Goal: Task Accomplishment & Management: Manage account settings

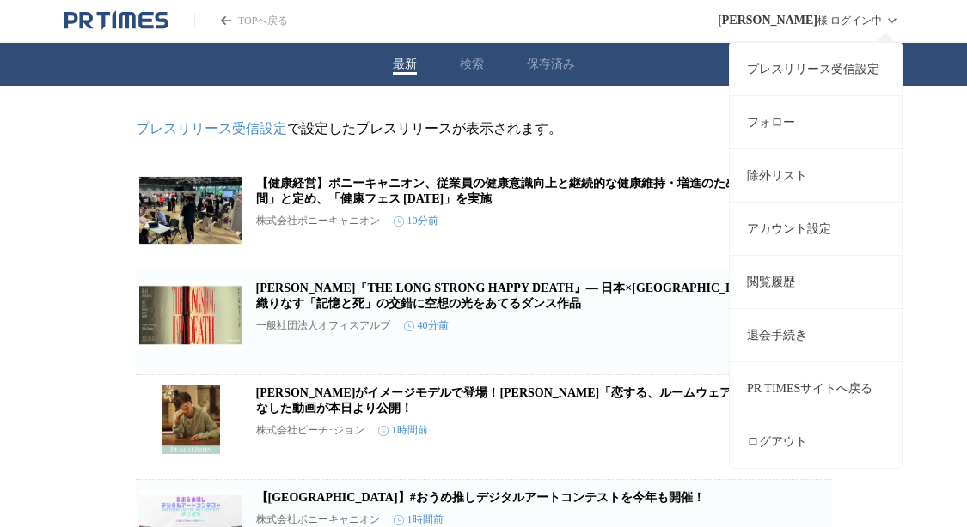
click at [824, 69] on link "プレスリリース受信設定" at bounding box center [815, 68] width 172 height 53
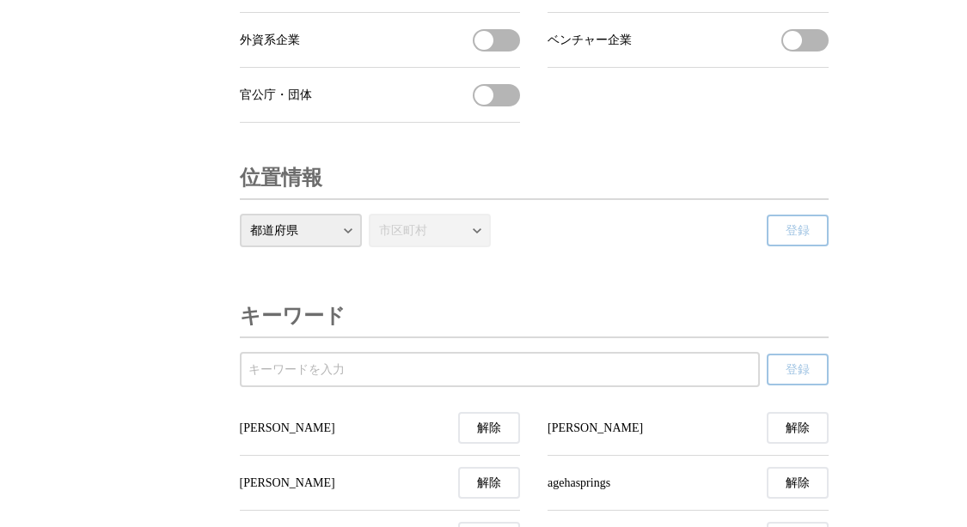
scroll to position [6119, 0]
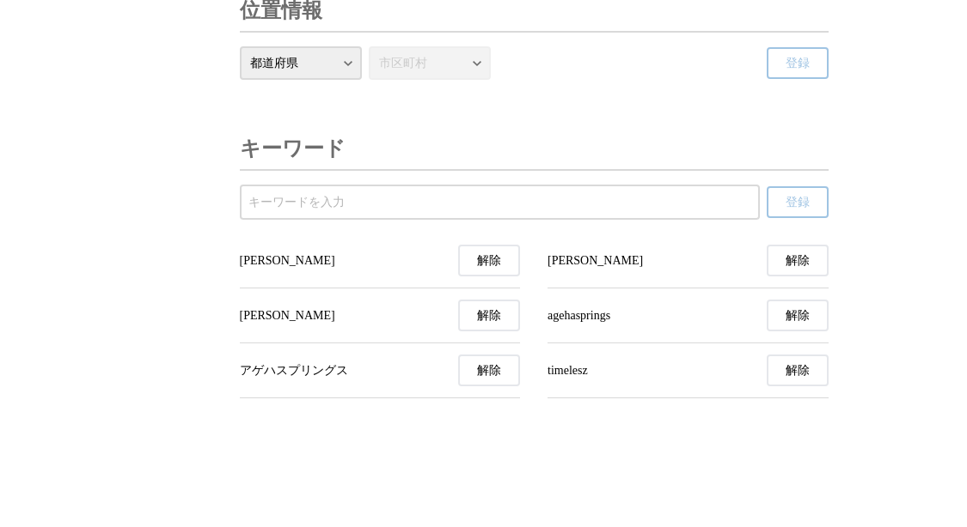
click at [504, 255] on button "解除" at bounding box center [489, 261] width 62 height 32
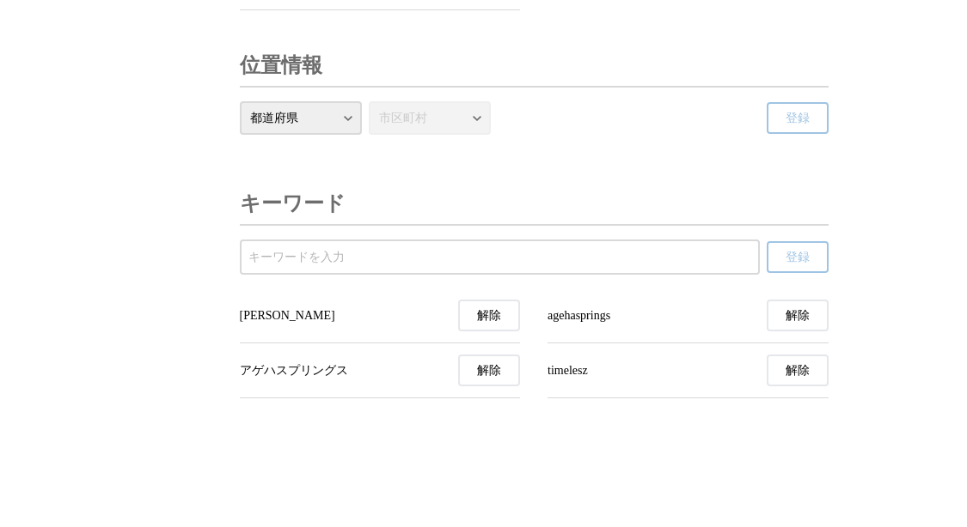
click at [484, 329] on button "解除" at bounding box center [489, 316] width 62 height 32
click at [501, 381] on button "解除" at bounding box center [489, 371] width 62 height 32
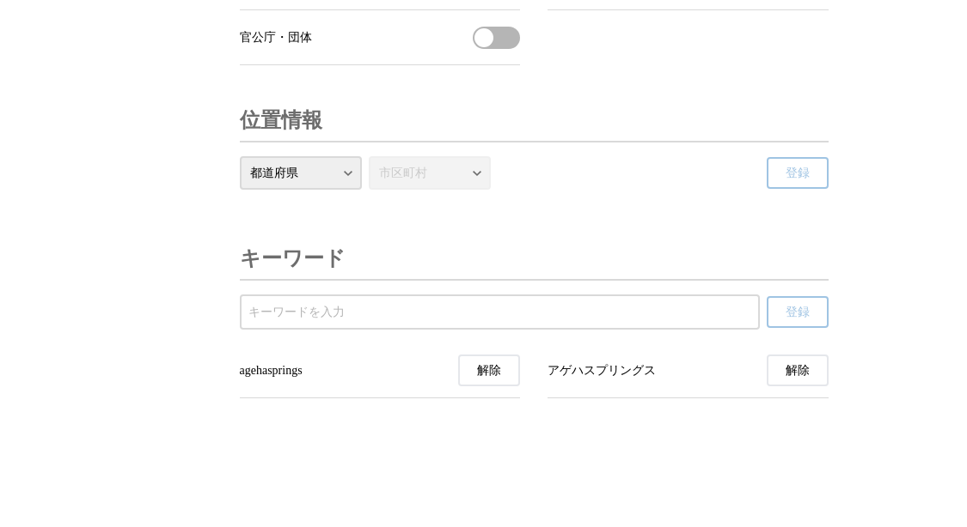
scroll to position [6009, 0]
click at [523, 315] on input "受信するキーワードを登録する" at bounding box center [499, 312] width 503 height 19
type input "INI"
click at [819, 314] on button "登録" at bounding box center [797, 312] width 62 height 32
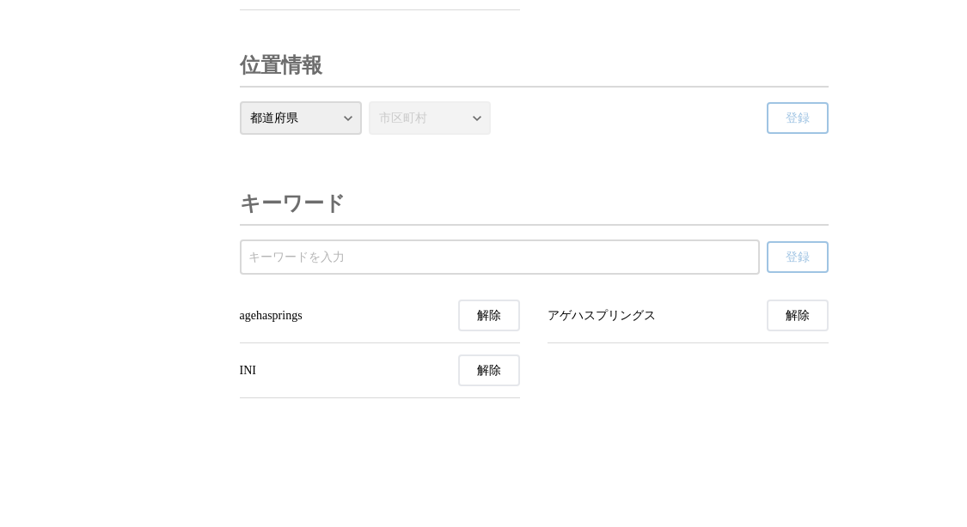
click at [355, 275] on div at bounding box center [500, 257] width 520 height 35
click at [349, 267] on input "受信するキーワードを登録する" at bounding box center [499, 257] width 503 height 19
type input "o"
type input "尾崎匠海"
click at [800, 265] on span "登録" at bounding box center [797, 257] width 24 height 15
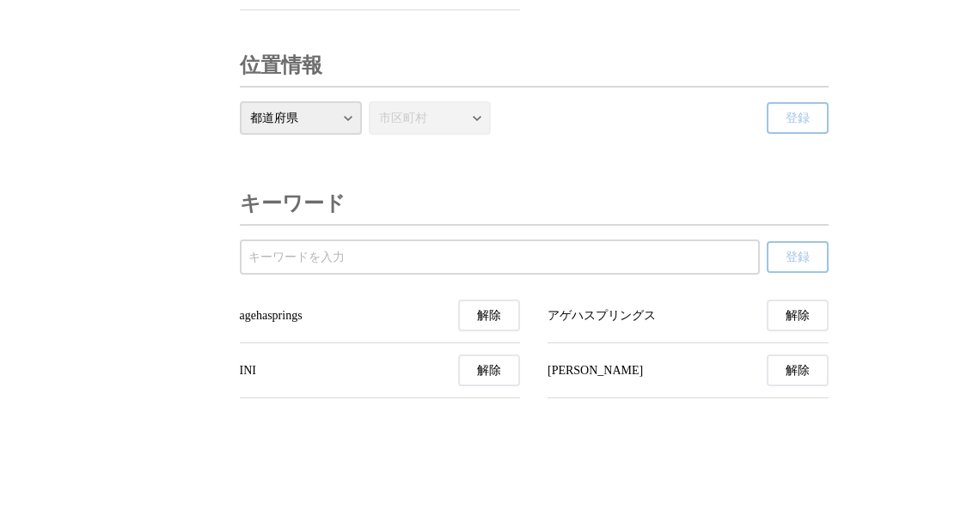
click at [415, 267] on input "受信するキーワードを登録する" at bounding box center [499, 257] width 503 height 19
type input "藤巻京介"
click at [813, 273] on button "登録" at bounding box center [797, 257] width 62 height 32
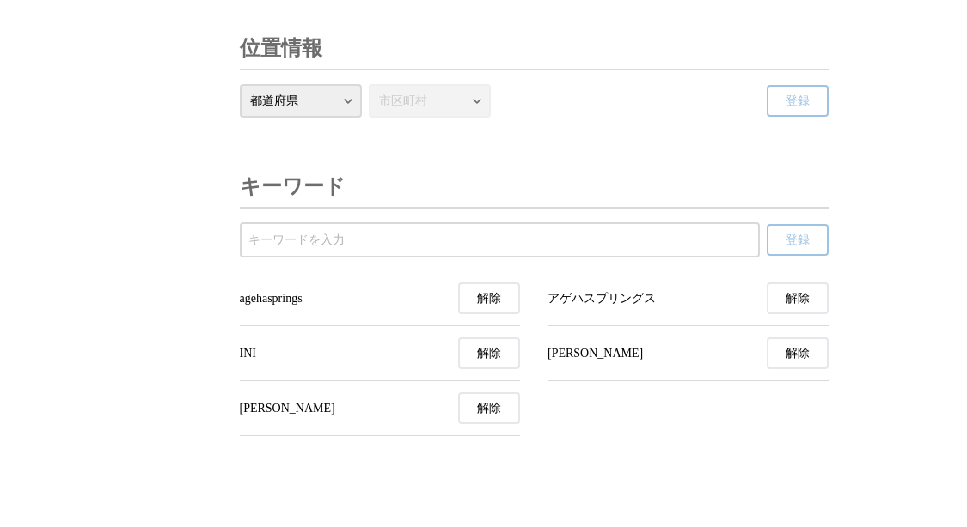
click at [673, 250] on input "受信するキーワードを登録する" at bounding box center [499, 240] width 503 height 19
type input "ラポネ"
click at [807, 248] on span "登録" at bounding box center [797, 240] width 24 height 15
click at [577, 250] on input "受信するキーワードを登録する" at bounding box center [499, 240] width 503 height 19
type input "ら"
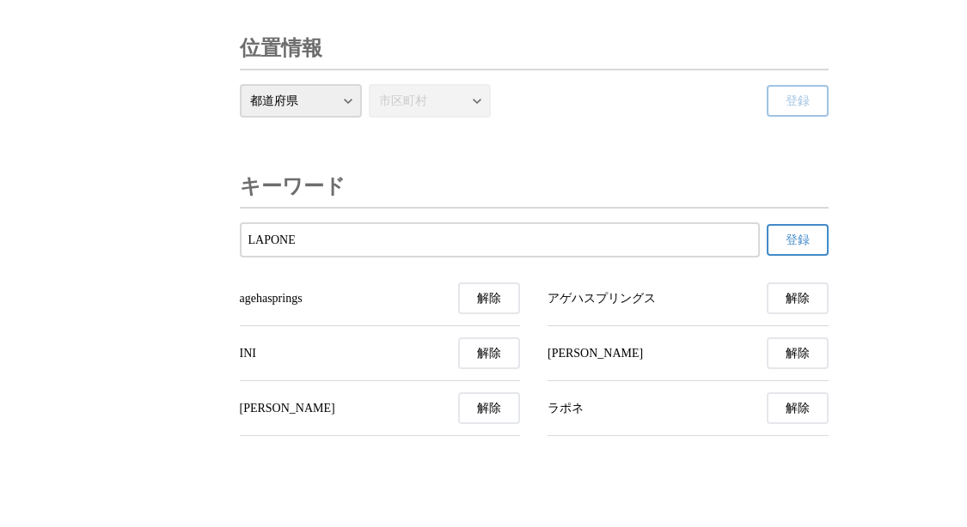
type input "LAPONE"
click at [812, 256] on button "登録" at bounding box center [797, 240] width 62 height 32
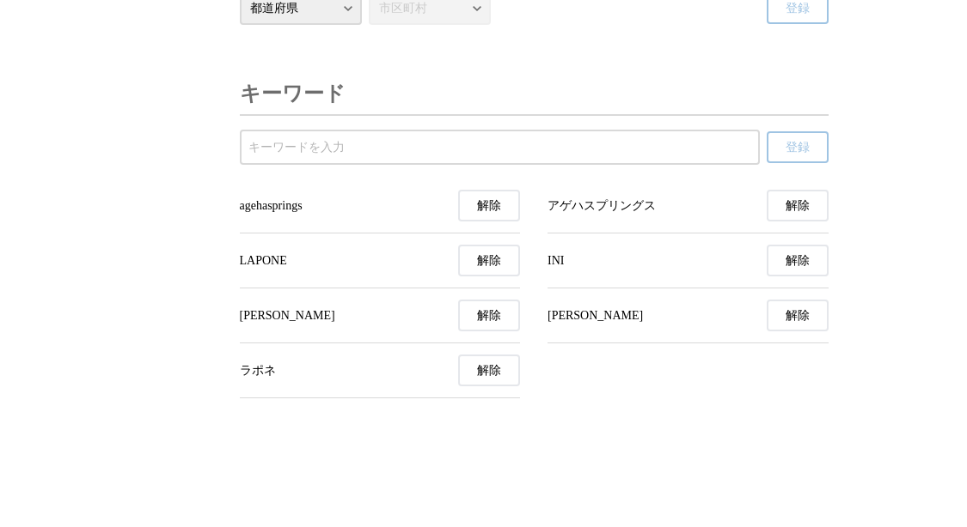
scroll to position [6174, 0]
click at [605, 147] on input "受信するキーワードを登録する" at bounding box center [499, 147] width 503 height 19
type input "ら"
drag, startPoint x: 302, startPoint y: 152, endPoint x: 199, endPoint y: 145, distance: 103.3
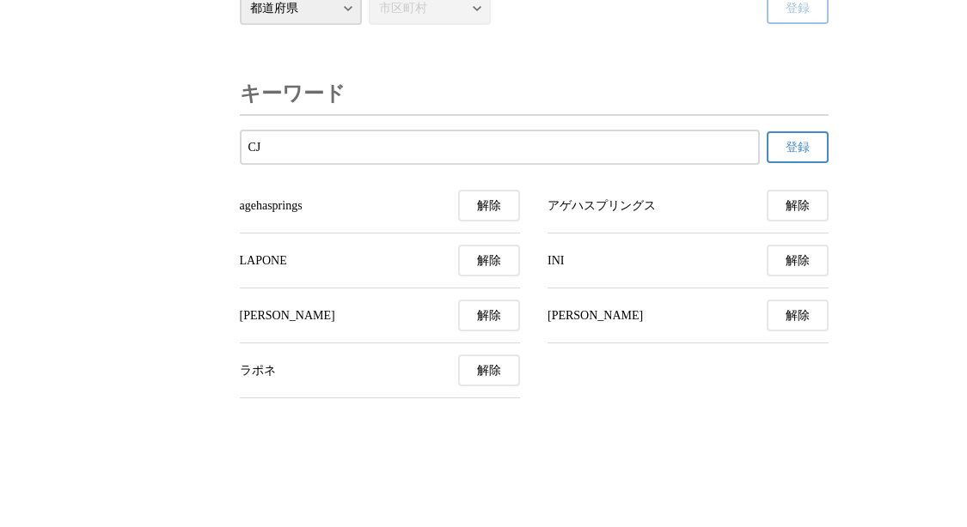
paste input "ジャパン"
type input "CJジャパン"
click at [796, 150] on span "登録" at bounding box center [797, 147] width 24 height 15
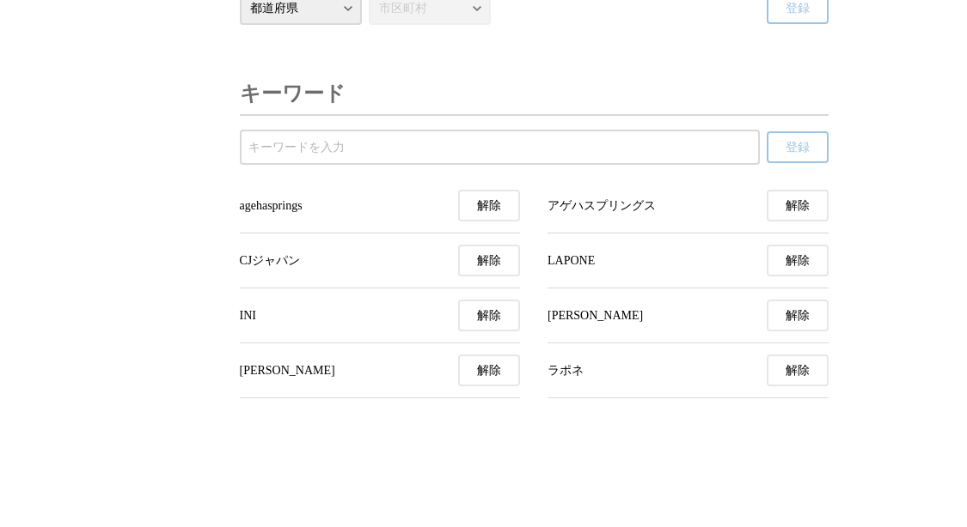
click at [428, 160] on div at bounding box center [500, 147] width 520 height 35
click at [441, 153] on input "受信するキーワードを登録する" at bounding box center [499, 147] width 503 height 19
paste input "CJ ENM Japan株式会社"
type input "CJ ENM Japan"
click at [794, 151] on span "登録" at bounding box center [797, 147] width 24 height 15
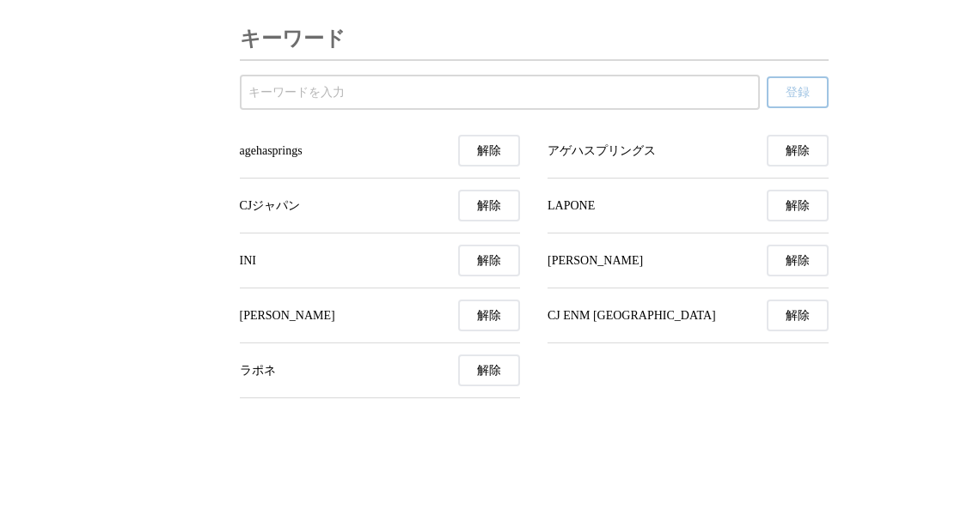
click at [482, 102] on input "受信するキーワードを登録する" at bounding box center [499, 92] width 503 height 19
type input "TMIK"
click at [783, 108] on button "登録" at bounding box center [797, 92] width 62 height 32
click at [550, 102] on input "受信するキーワードを登録する" at bounding box center [499, 92] width 503 height 19
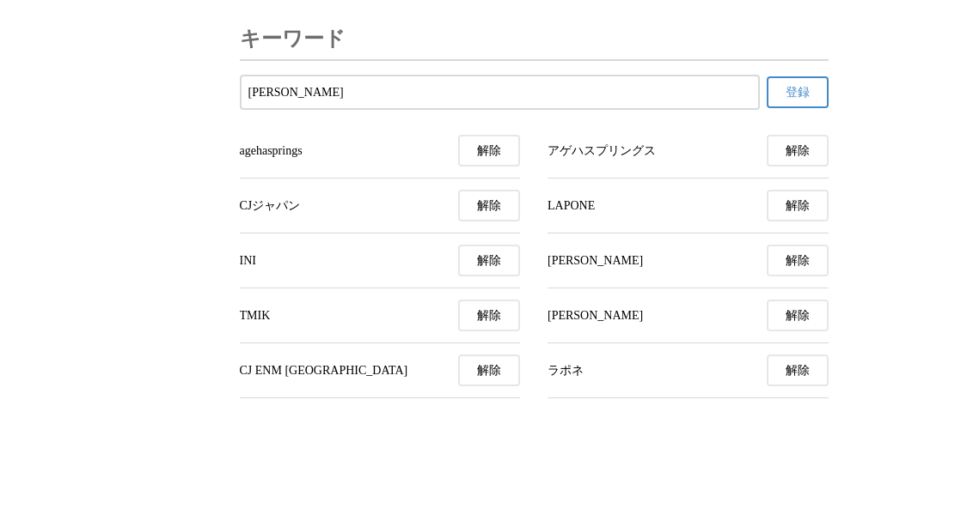
type input "白神芽音"
click at [804, 101] on span "登録" at bounding box center [797, 92] width 24 height 15
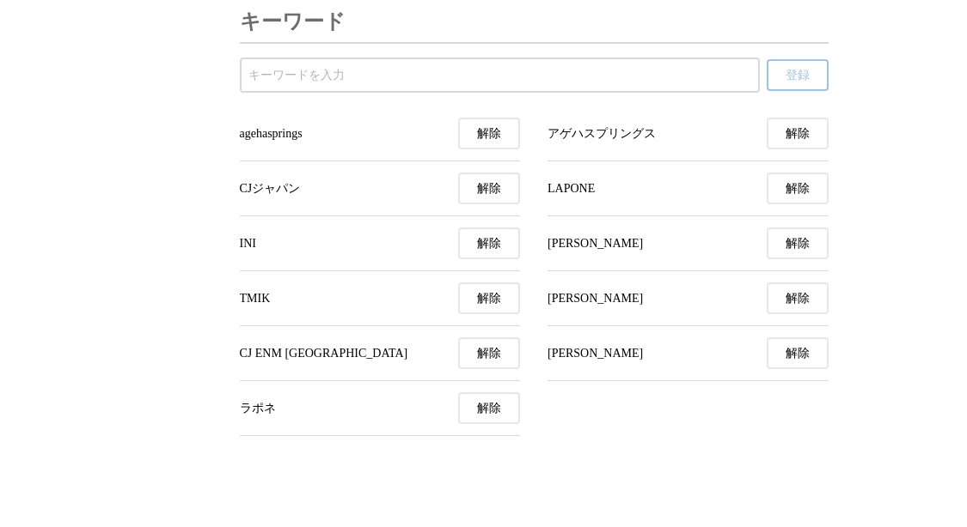
click at [460, 85] on input "受信するキーワードを登録する" at bounding box center [499, 75] width 503 height 19
type input "En-gene"
click at [785, 83] on span "登録" at bounding box center [797, 75] width 24 height 15
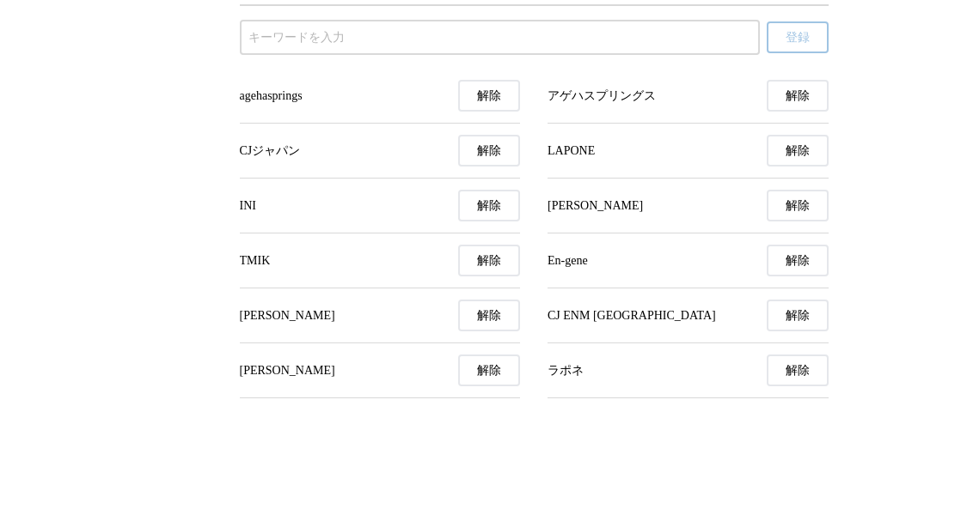
scroll to position [6284, 0]
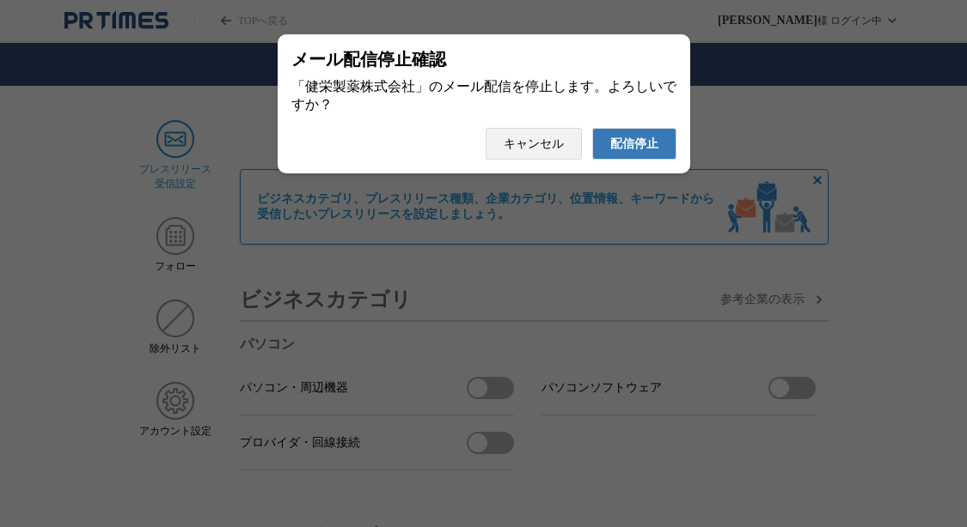
click at [634, 152] on span "配信停止" at bounding box center [634, 144] width 48 height 15
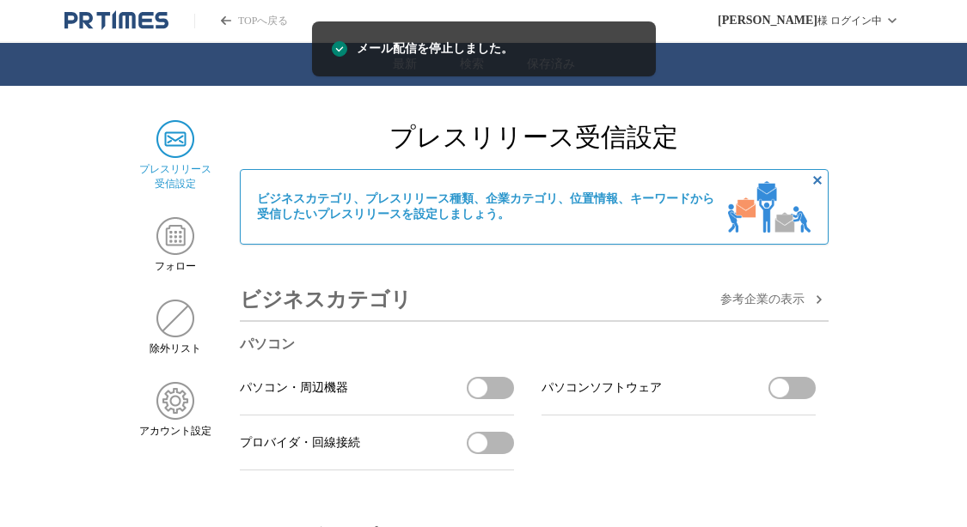
scroll to position [52, 0]
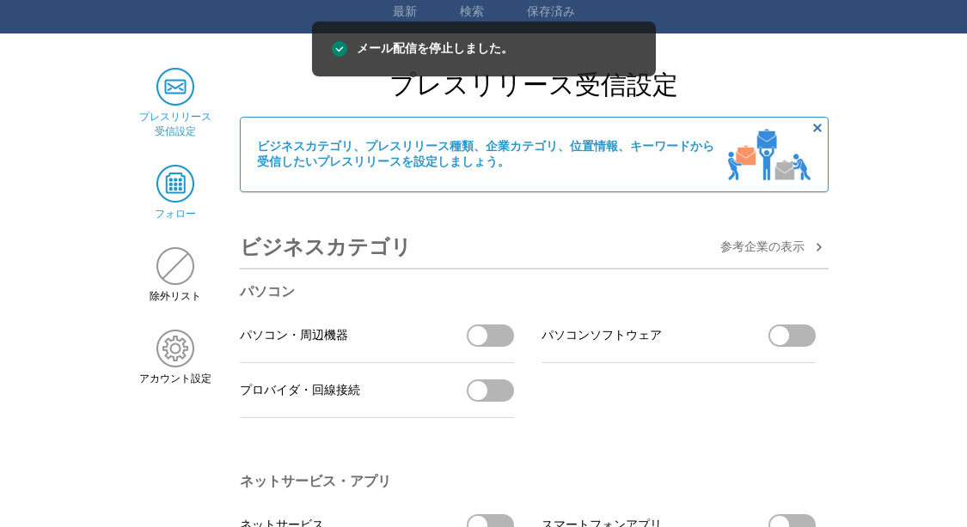
click at [171, 206] on div "フォロー" at bounding box center [175, 193] width 73 height 57
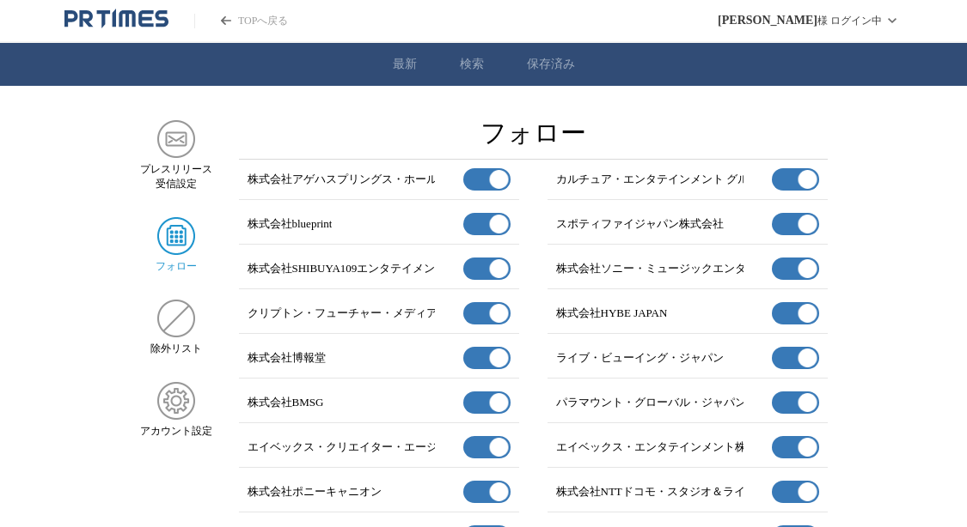
click at [263, 16] on link "TOPへ戻る" at bounding box center [241, 21] width 94 height 15
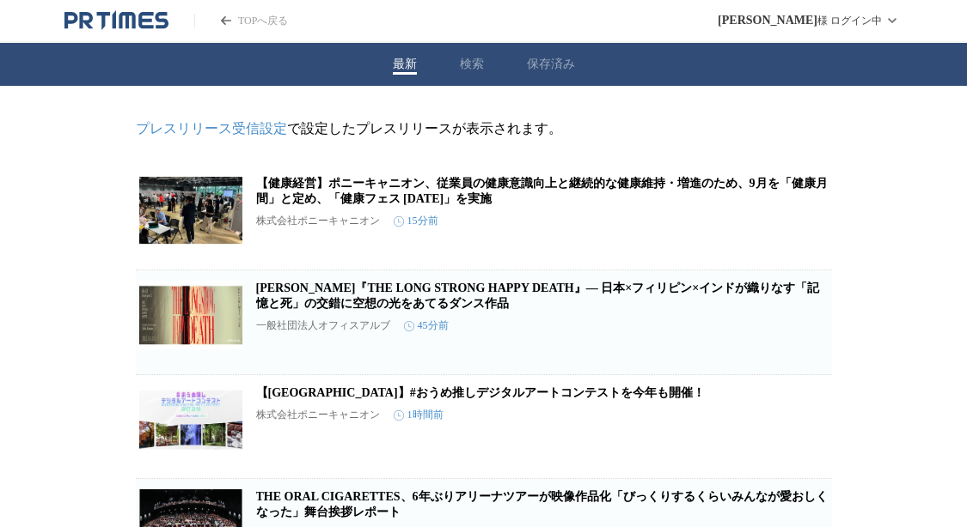
click at [473, 58] on button "検索" at bounding box center [472, 64] width 24 height 15
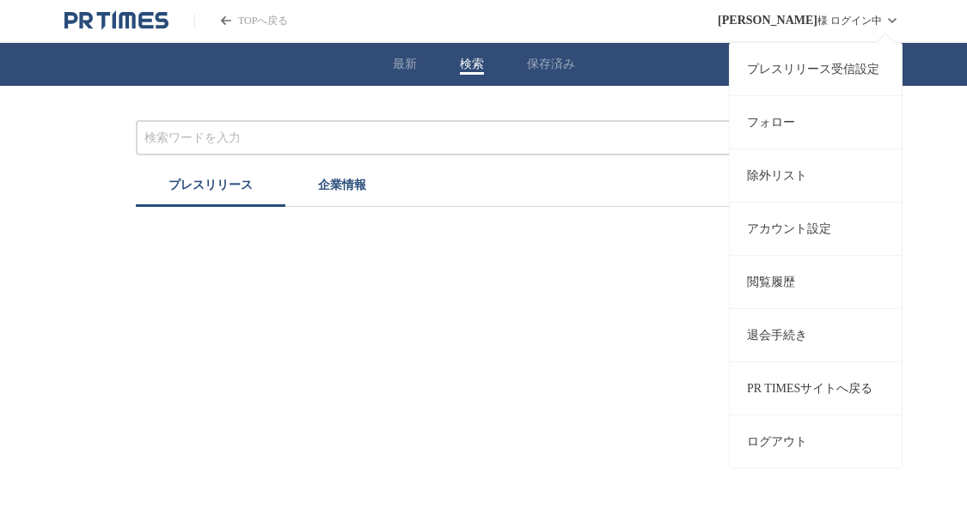
click at [771, 20] on span "[PERSON_NAME]" at bounding box center [767, 21] width 100 height 14
click at [795, 77] on link "プレスリリース受信設定" at bounding box center [815, 68] width 172 height 53
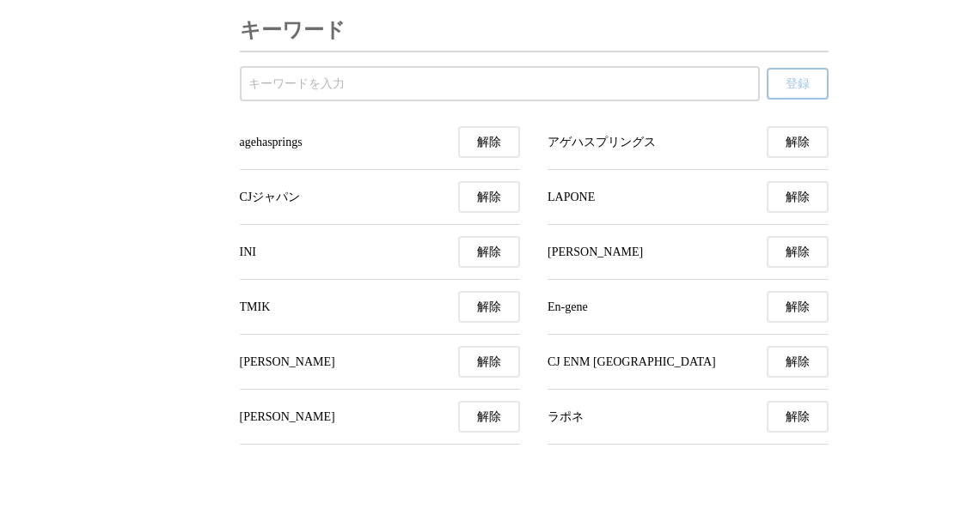
scroll to position [6083, 0]
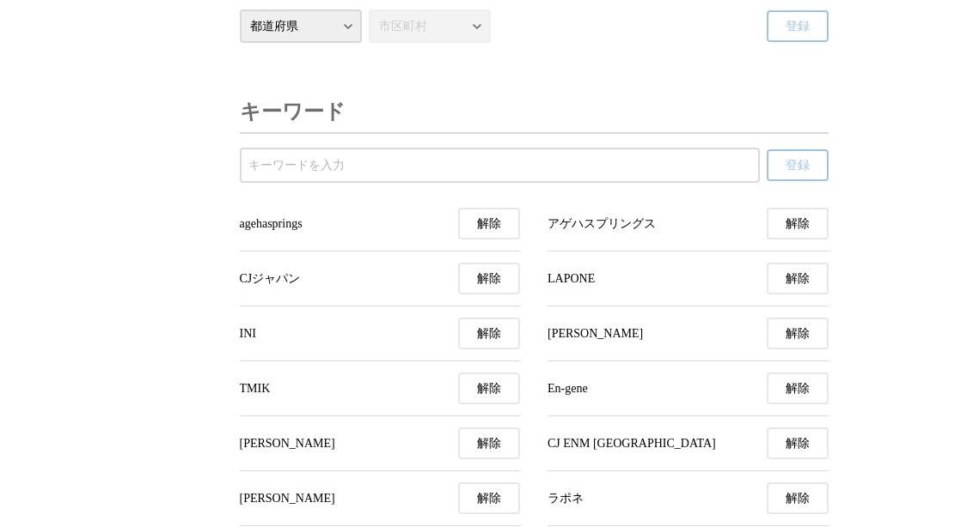
click at [430, 175] on input "受信するキーワードを登録する" at bounding box center [499, 165] width 503 height 19
paste input "Lemino"
type input "Lemino"
click at [789, 174] on span "登録" at bounding box center [797, 165] width 24 height 15
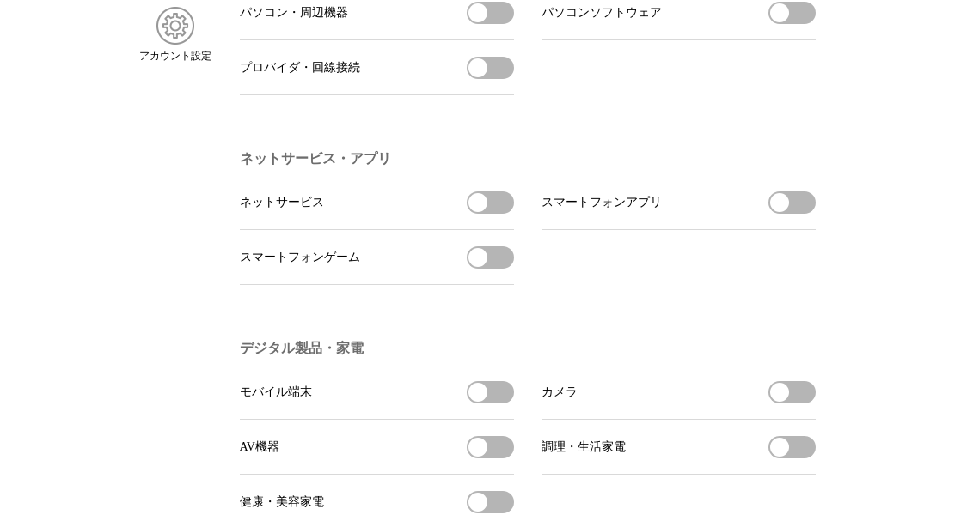
scroll to position [0, 0]
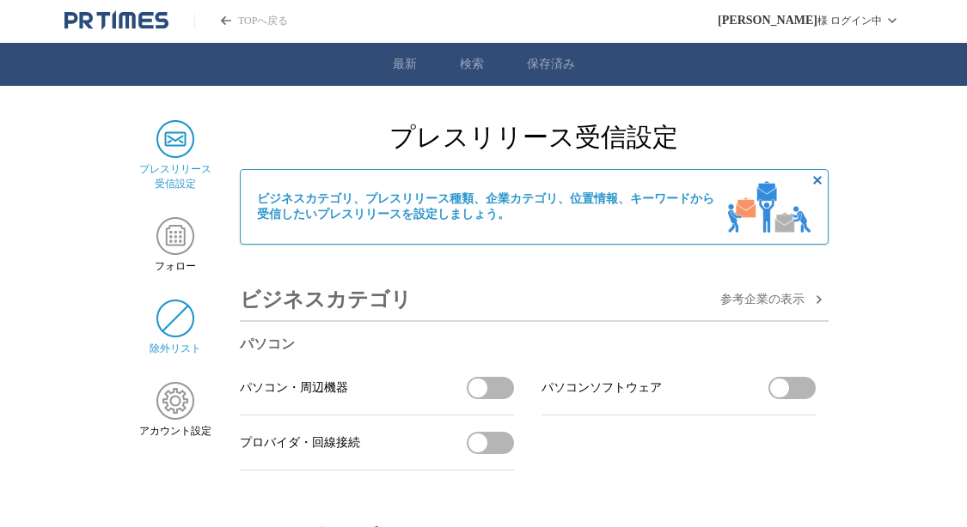
click at [175, 324] on img at bounding box center [175, 319] width 38 height 38
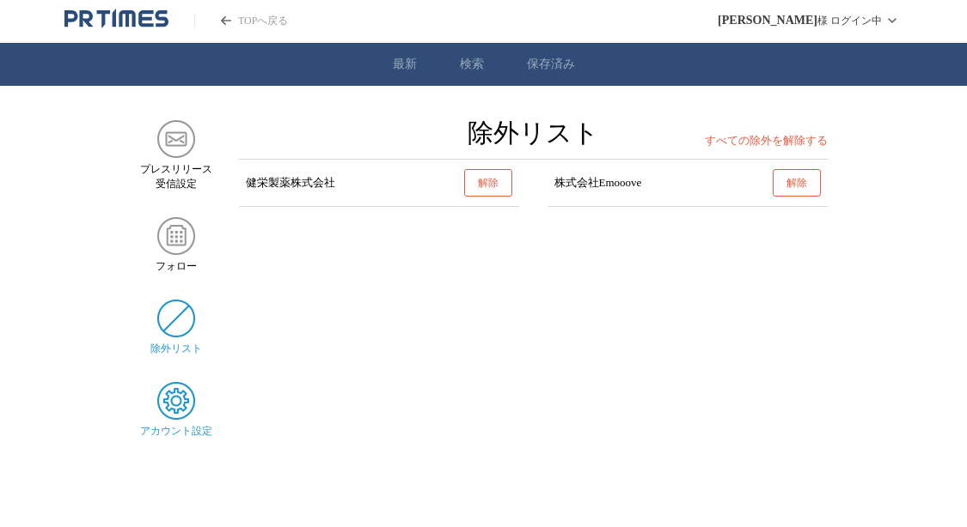
click at [184, 410] on img at bounding box center [176, 401] width 38 height 38
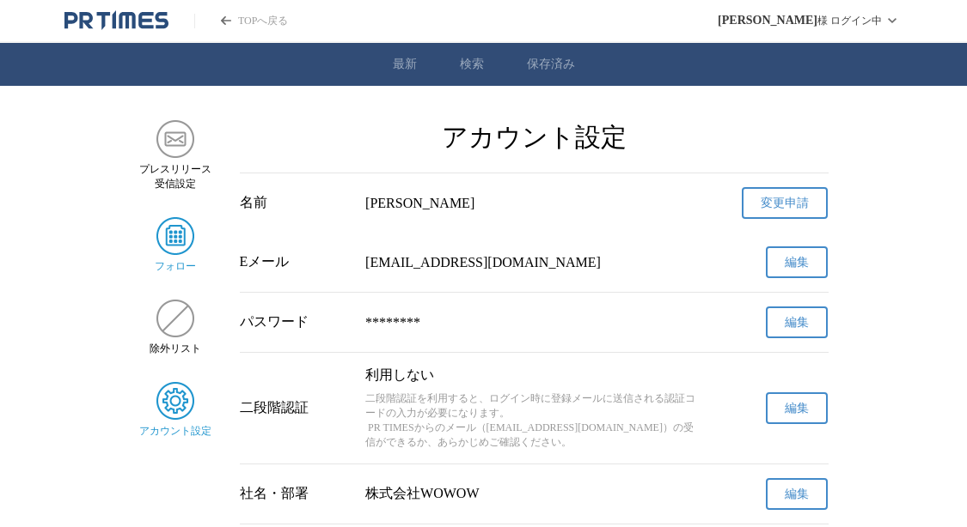
click at [168, 246] on img at bounding box center [175, 236] width 38 height 38
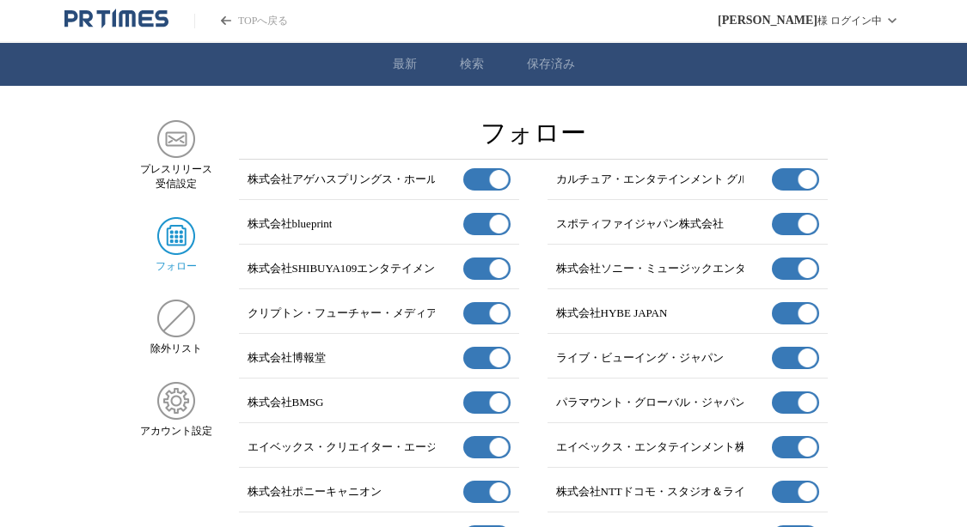
click at [313, 181] on p "株式会社アゲハスプリングス・ホールディングス" at bounding box center [340, 179] width 187 height 15
